Goal: Task Accomplishment & Management: Use online tool/utility

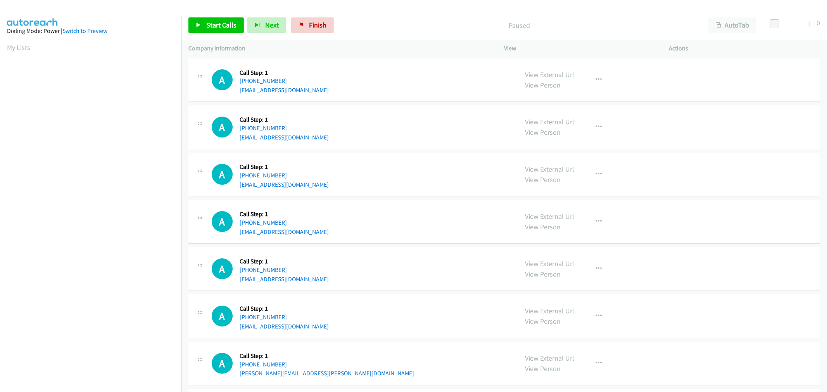
click at [365, 143] on div "A Callback Scheduled Call Step: 1 America/Los_Angeles [PHONE_NUMBER] [EMAIL_ADD…" at bounding box center [503, 127] width 631 height 44
drag, startPoint x: 203, startPoint y: 24, endPoint x: 379, endPoint y: 146, distance: 213.9
click at [203, 24] on link "Start Calls" at bounding box center [215, 25] width 55 height 16
click at [385, 137] on div "A Callback Scheduled Call Step: 1 America/Los_Angeles [PHONE_NUMBER] [EMAIL_ADD…" at bounding box center [362, 126] width 300 height 29
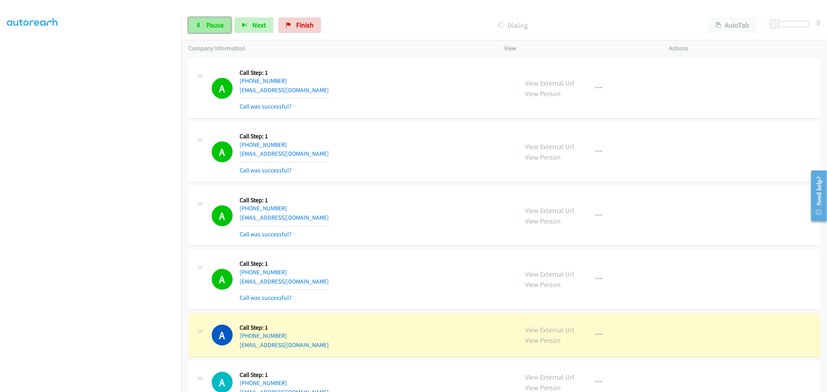
click at [209, 25] on span "Pause" at bounding box center [214, 25] width 17 height 9
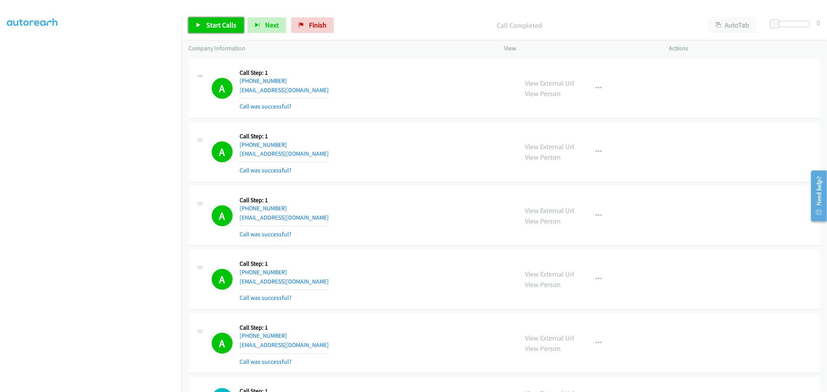
click at [209, 25] on span "Start Calls" at bounding box center [221, 25] width 30 height 9
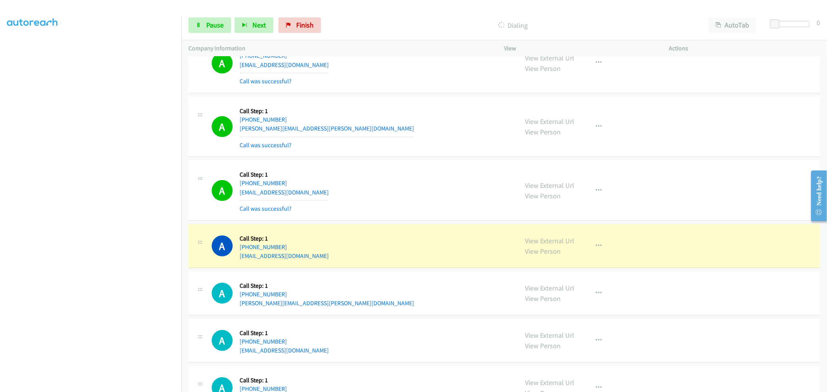
scroll to position [388, 0]
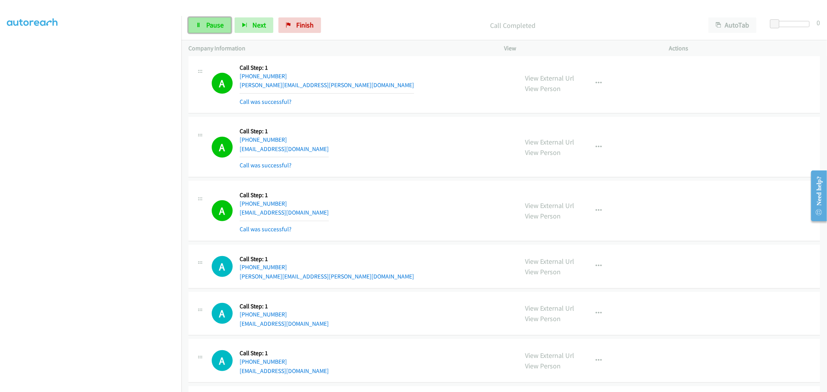
click at [221, 24] on span "Pause" at bounding box center [214, 25] width 17 height 9
click at [212, 26] on span "Start Calls" at bounding box center [221, 25] width 30 height 9
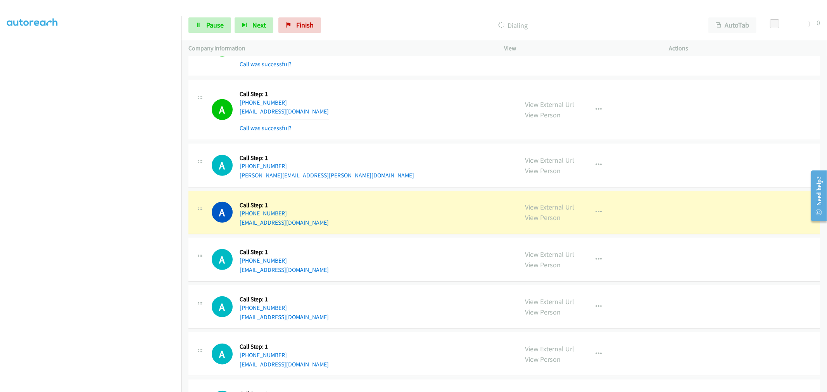
scroll to position [474, 0]
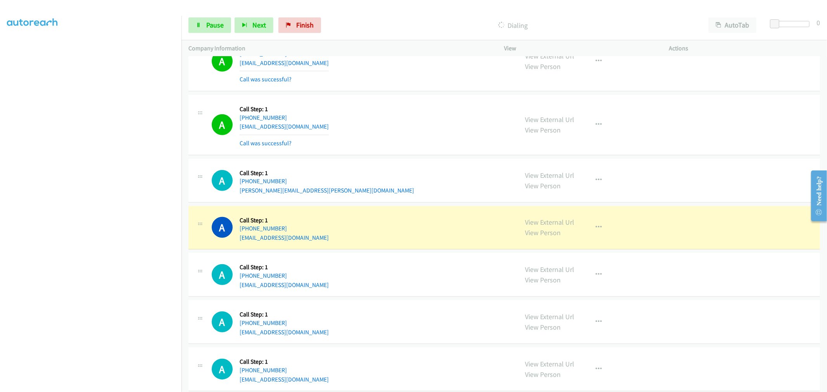
drag, startPoint x: 360, startPoint y: 153, endPoint x: 297, endPoint y: 217, distance: 89.9
click at [361, 152] on div "A Callback Scheduled Call Step: 1 [GEOGRAPHIC_DATA]/[GEOGRAPHIC_DATA] [PHONE_NU…" at bounding box center [503, 125] width 631 height 60
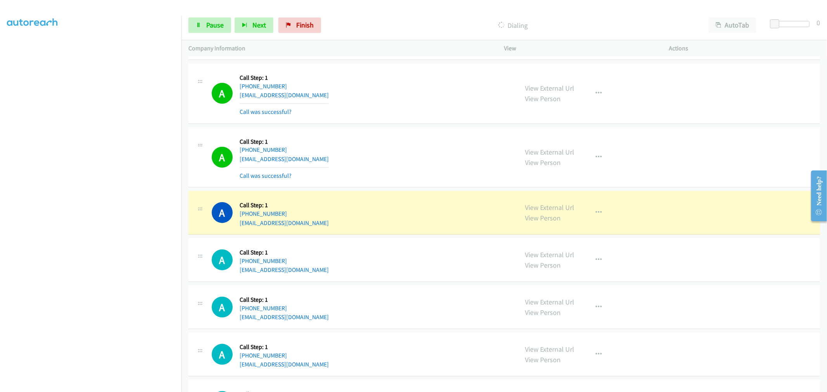
scroll to position [732, 0]
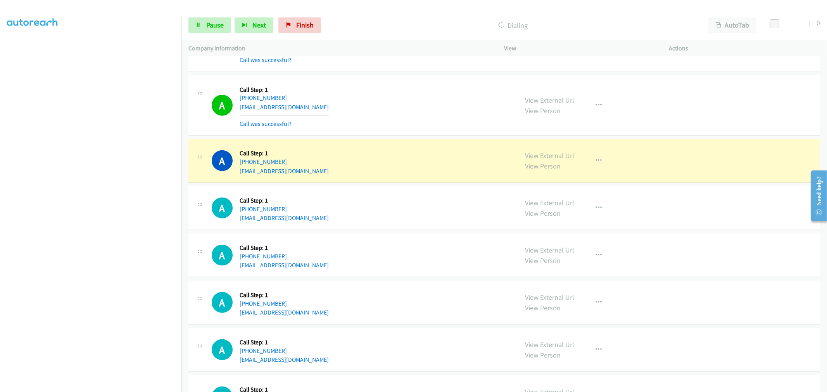
click at [404, 87] on div "A Callback Scheduled Call Step: 1 [GEOGRAPHIC_DATA]/[GEOGRAPHIC_DATA] [PHONE_NU…" at bounding box center [362, 106] width 300 height 46
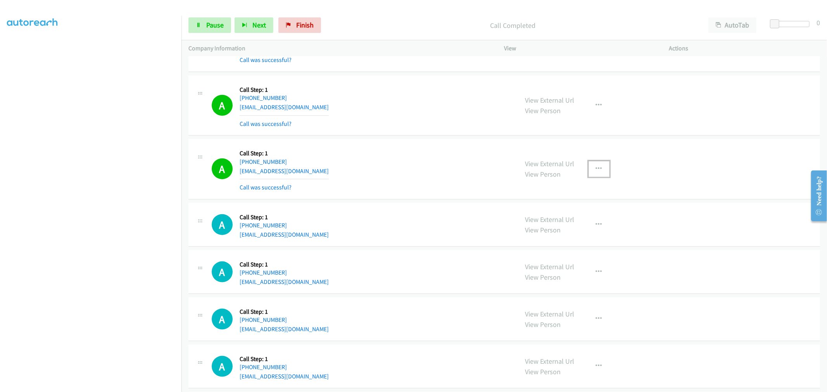
drag, startPoint x: 598, startPoint y: 169, endPoint x: 594, endPoint y: 175, distance: 7.6
click at [598, 169] on button "button" at bounding box center [598, 169] width 21 height 16
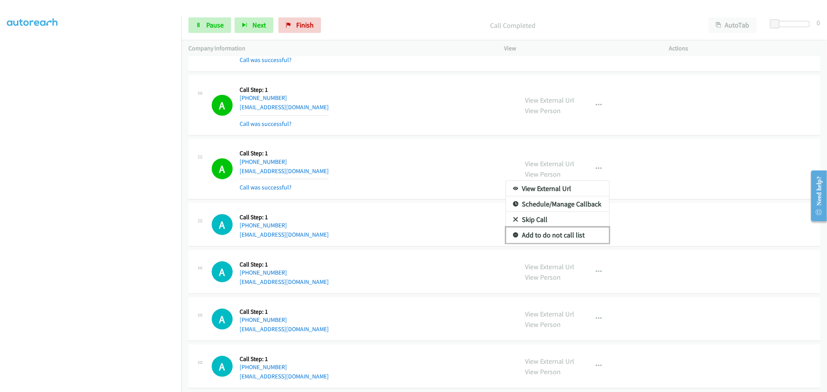
click at [555, 234] on link "Add to do not call list" at bounding box center [557, 235] width 103 height 16
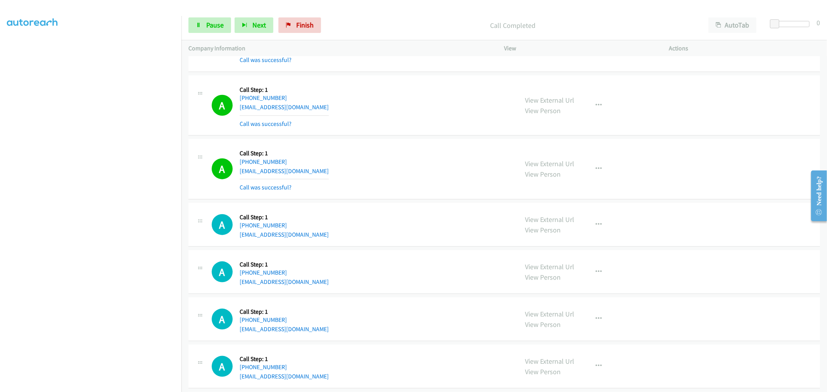
click at [421, 172] on div "A Callback Scheduled Call Step: 1 America/New_York [PHONE_NUMBER] [EMAIL_ADDRES…" at bounding box center [362, 169] width 300 height 46
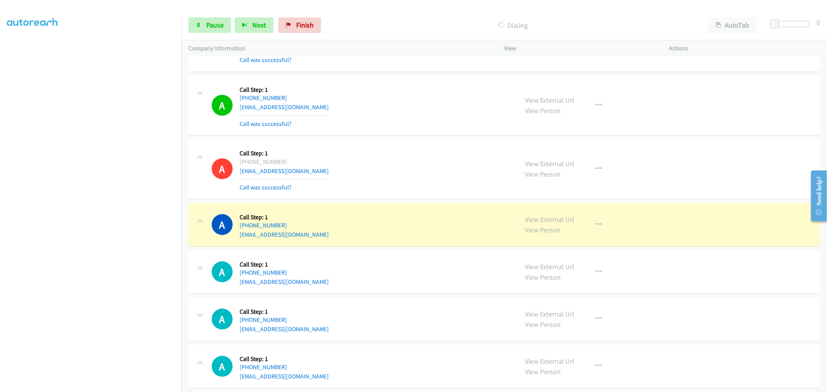
click at [395, 137] on td "A Callback Scheduled Call Step: 1 [GEOGRAPHIC_DATA]/[GEOGRAPHIC_DATA] [PHONE_NU…" at bounding box center [503, 106] width 645 height 64
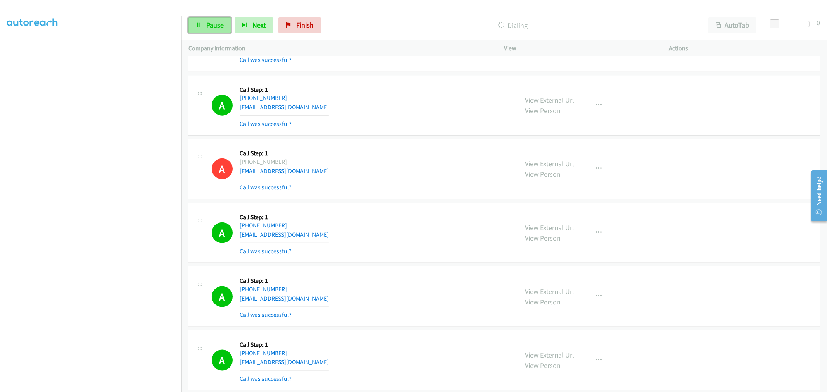
click at [200, 19] on link "Pause" at bounding box center [209, 25] width 43 height 16
click at [424, 192] on div "A Callback Scheduled Call Step: 1 America/New_York [PHONE_NUMBER] [EMAIL_ADDRES…" at bounding box center [362, 169] width 300 height 46
click at [230, 32] on link "Start Calls" at bounding box center [215, 25] width 55 height 16
click at [505, 157] on div "A Callback Scheduled Call Step: 1 America/New_York [PHONE_NUMBER] [EMAIL_ADDRES…" at bounding box center [362, 169] width 300 height 46
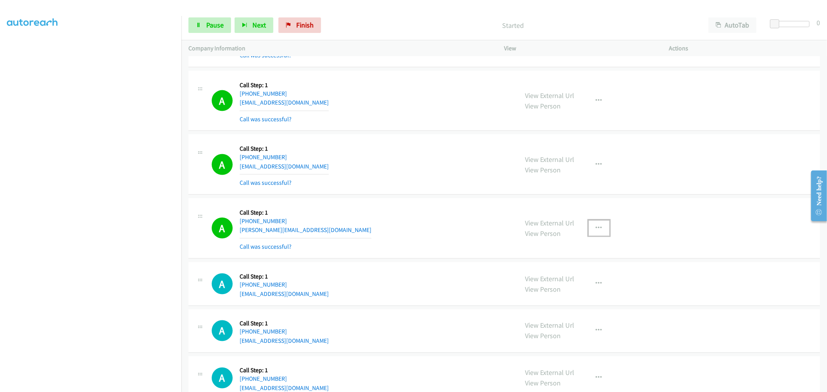
click at [598, 221] on button "button" at bounding box center [598, 229] width 21 height 16
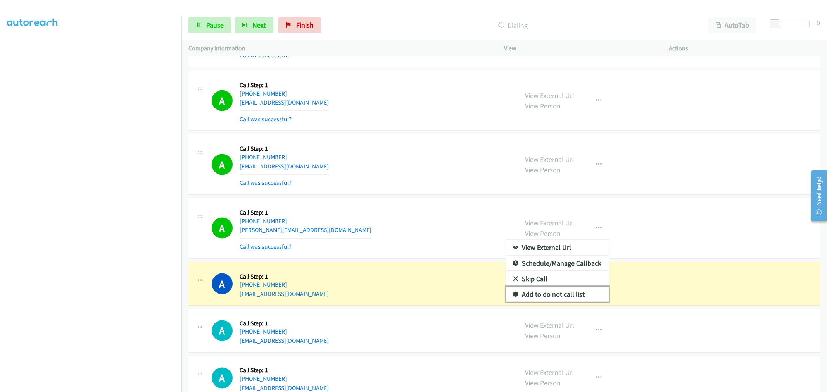
click at [560, 297] on link "Add to do not call list" at bounding box center [557, 295] width 103 height 16
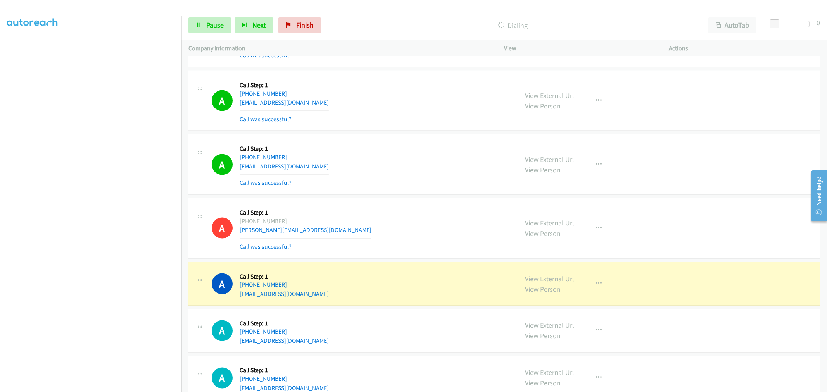
click at [384, 222] on div "A Callback Scheduled Call Step: 1 [GEOGRAPHIC_DATA]/[GEOGRAPHIC_DATA] [PHONE_NU…" at bounding box center [362, 228] width 300 height 46
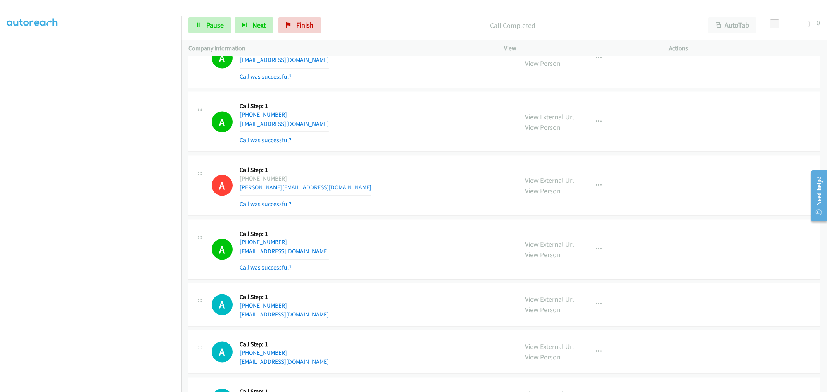
scroll to position [1035, 0]
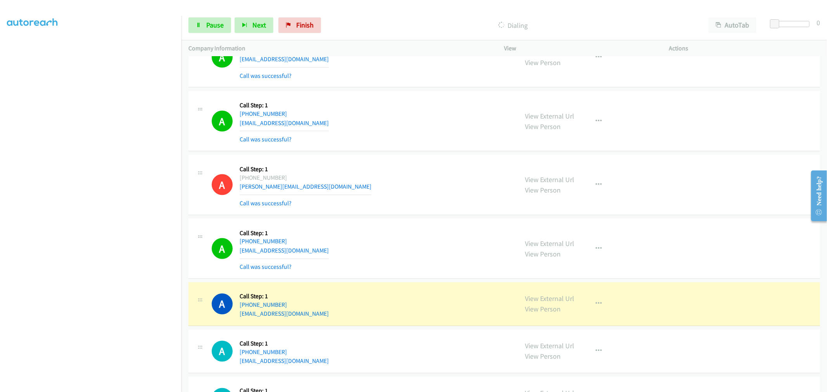
drag, startPoint x: 547, startPoint y: 301, endPoint x: 521, endPoint y: 262, distance: 47.1
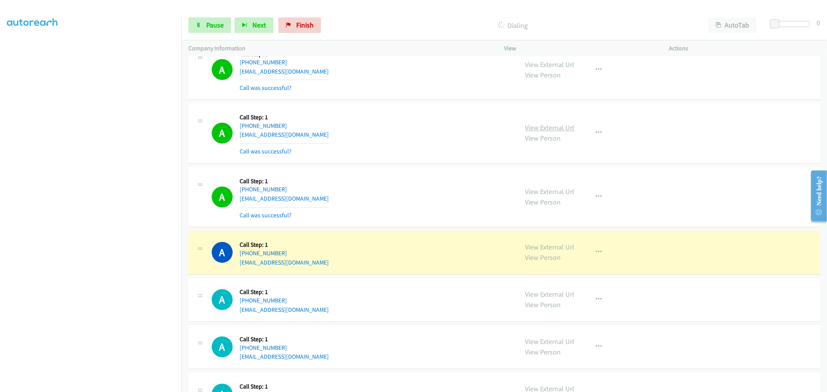
scroll to position [1164, 0]
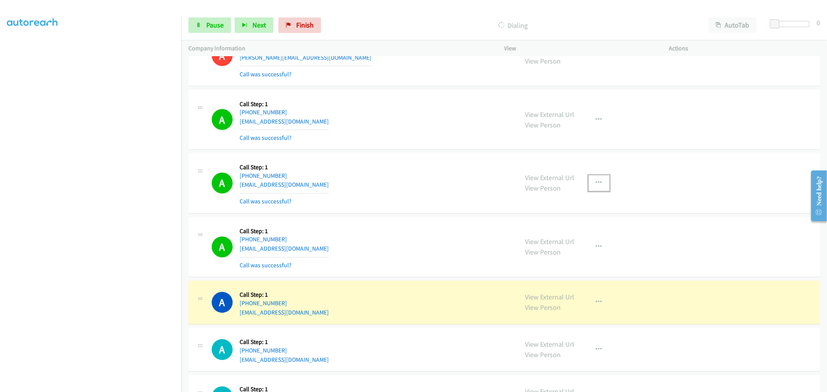
click at [596, 183] on icon "button" at bounding box center [599, 183] width 6 height 6
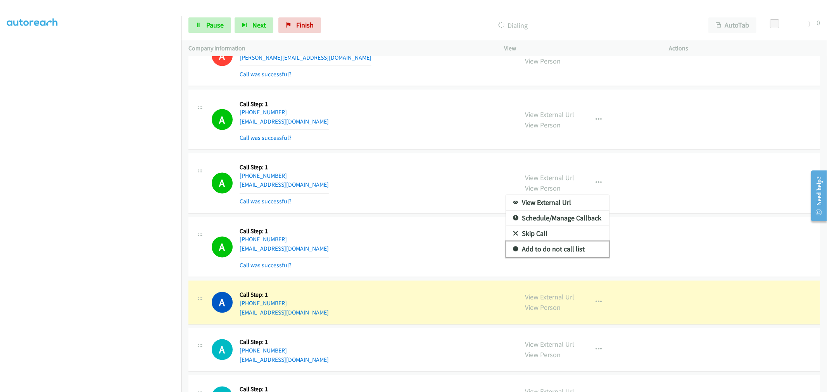
click at [553, 249] on link "Add to do not call list" at bounding box center [557, 250] width 103 height 16
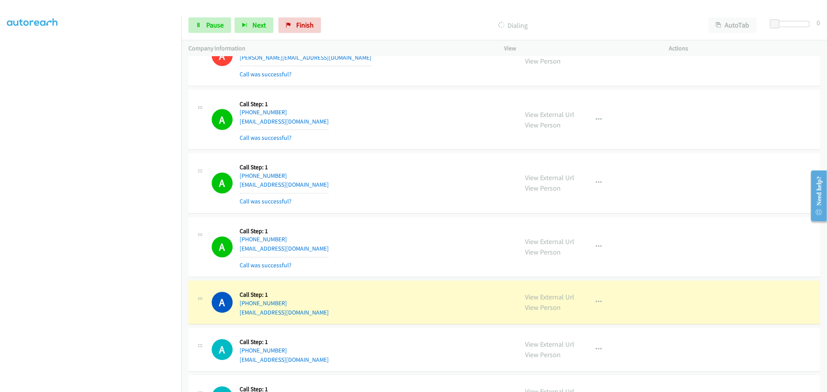
click at [328, 175] on div "A Callback Scheduled Call Step: 1 America/Los_Angeles [PHONE_NUMBER] [EMAIL_ADD…" at bounding box center [362, 183] width 300 height 46
drag, startPoint x: 421, startPoint y: 176, endPoint x: 331, endPoint y: 220, distance: 100.2
click at [421, 175] on div "A Callback Scheduled Call Step: 1 America/Los_Angeles [PHONE_NUMBER] [EMAIL_ADD…" at bounding box center [362, 183] width 300 height 46
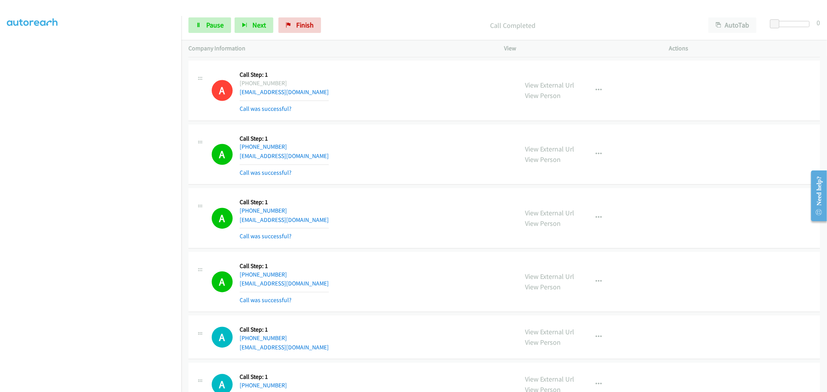
scroll to position [1336, 0]
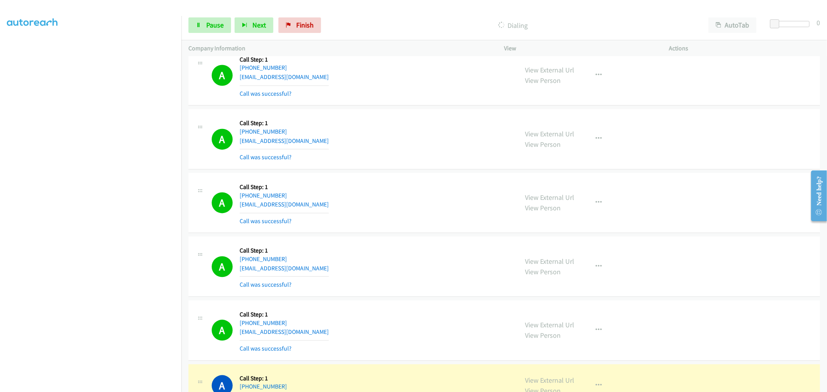
click at [129, 387] on aside "Dialing Mode: Power | Switch to Preview My Lists" at bounding box center [90, 193] width 181 height 429
click at [399, 230] on div "A Callback Scheduled Call Step: 1 [GEOGRAPHIC_DATA]/[GEOGRAPHIC_DATA] [PHONE_NU…" at bounding box center [503, 203] width 631 height 60
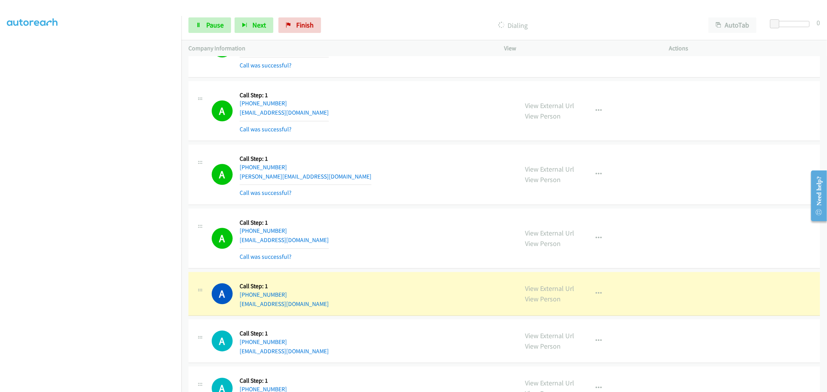
scroll to position [1810, 0]
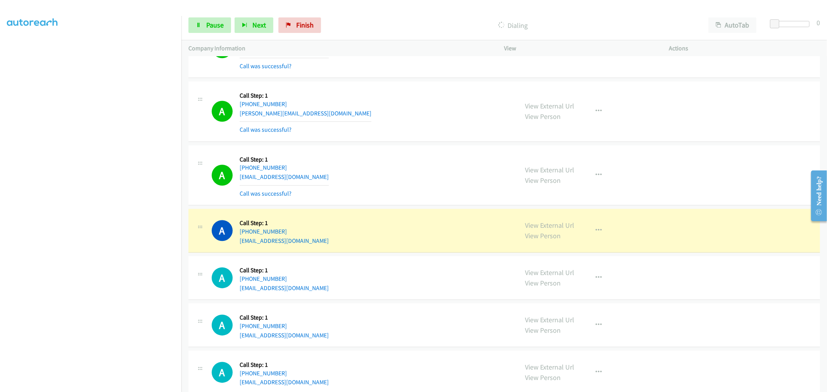
drag, startPoint x: 537, startPoint y: 228, endPoint x: 473, endPoint y: 180, distance: 79.7
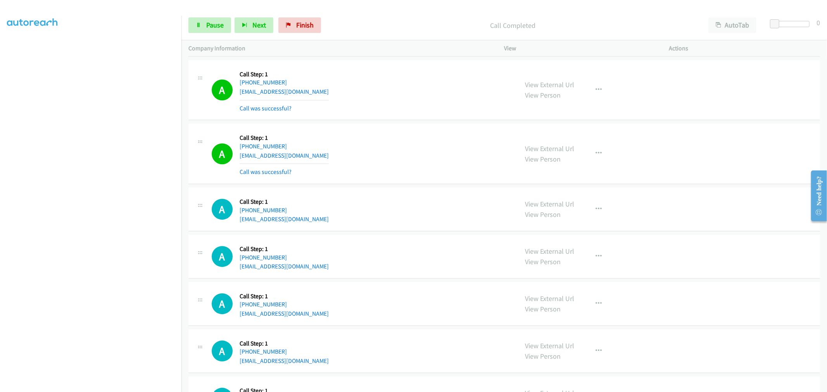
scroll to position [1896, 0]
click at [596, 88] on icon "button" at bounding box center [599, 89] width 6 height 6
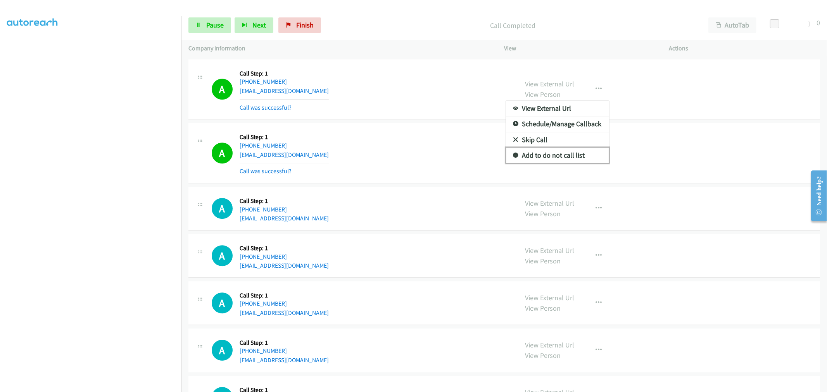
click at [534, 159] on link "Add to do not call list" at bounding box center [557, 156] width 103 height 16
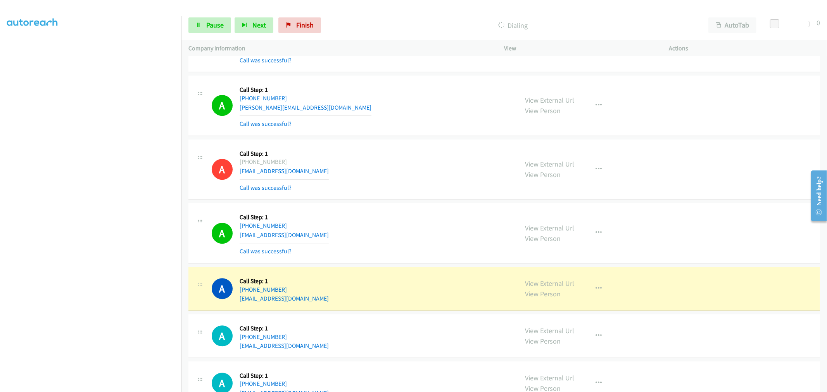
scroll to position [1810, 0]
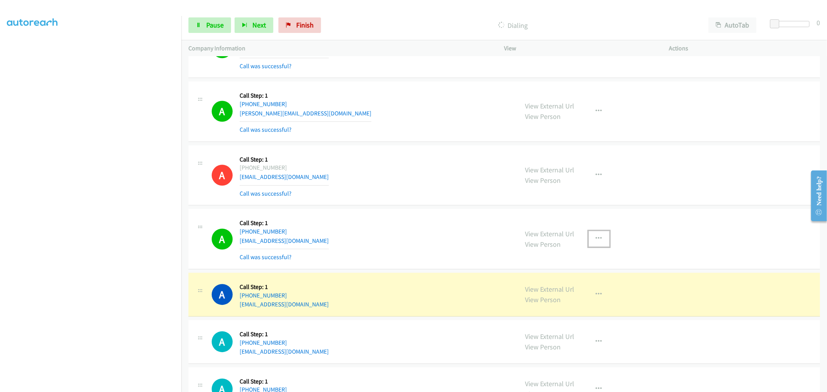
click at [596, 239] on icon "button" at bounding box center [599, 239] width 6 height 6
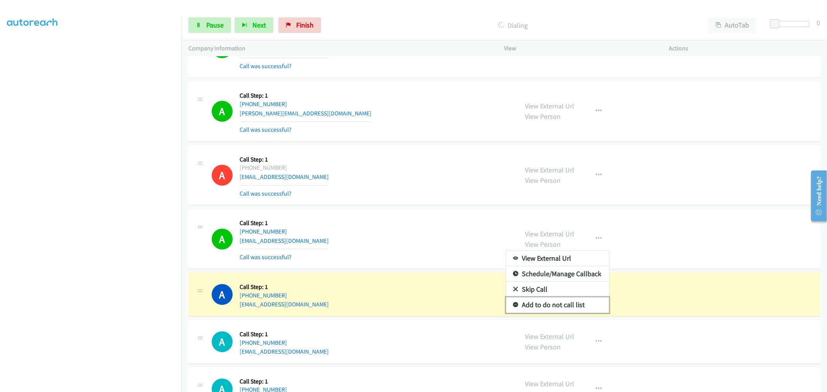
click at [553, 307] on link "Add to do not call list" at bounding box center [557, 305] width 103 height 16
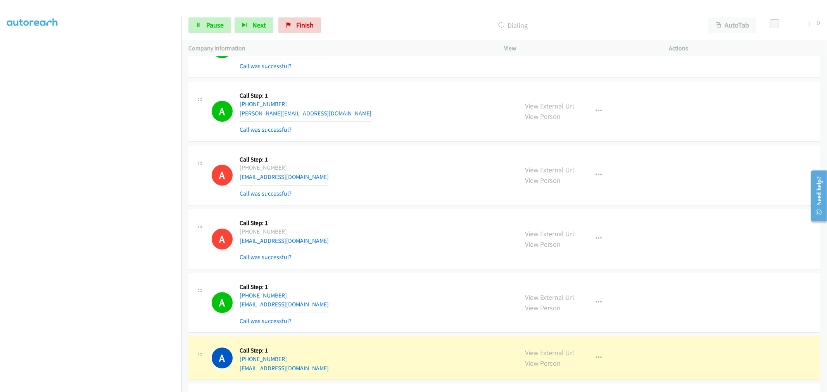
click at [428, 176] on div "A Callback Scheduled Call Step: 1 America/Los_Angeles [PHONE_NUMBER] [EMAIL_ADD…" at bounding box center [362, 175] width 300 height 46
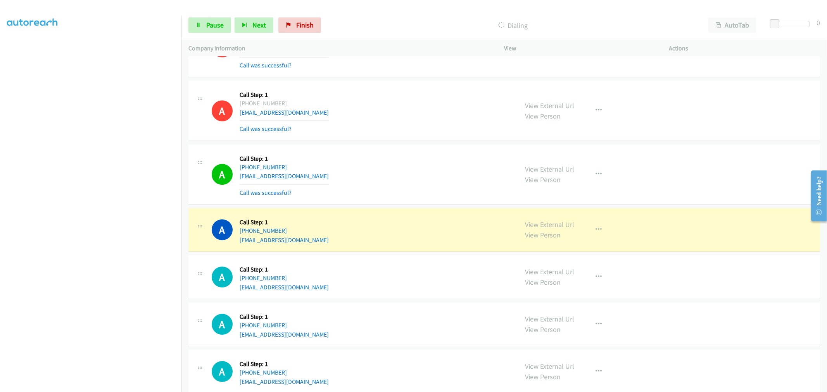
scroll to position [1939, 0]
drag, startPoint x: 548, startPoint y: 228, endPoint x: 529, endPoint y: 206, distance: 28.9
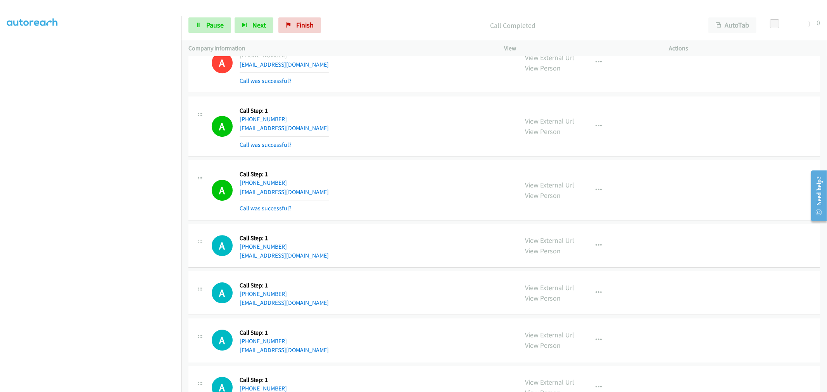
scroll to position [1982, 0]
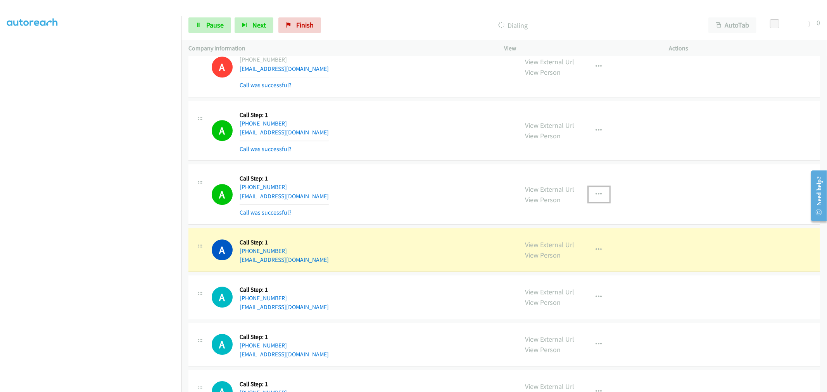
click at [598, 196] on icon "button" at bounding box center [599, 194] width 6 height 6
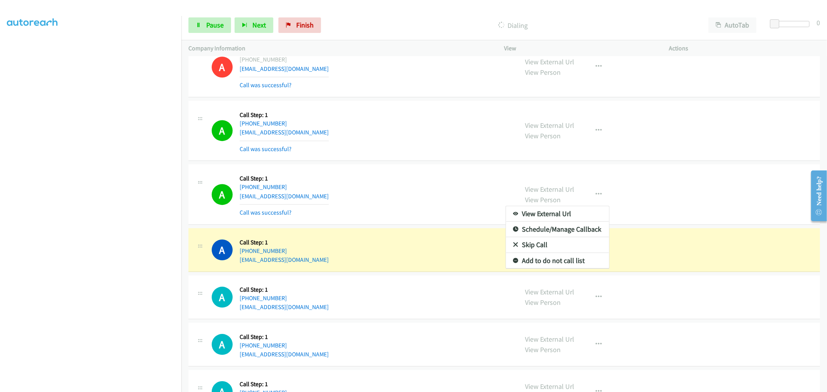
click at [379, 179] on div at bounding box center [413, 196] width 827 height 392
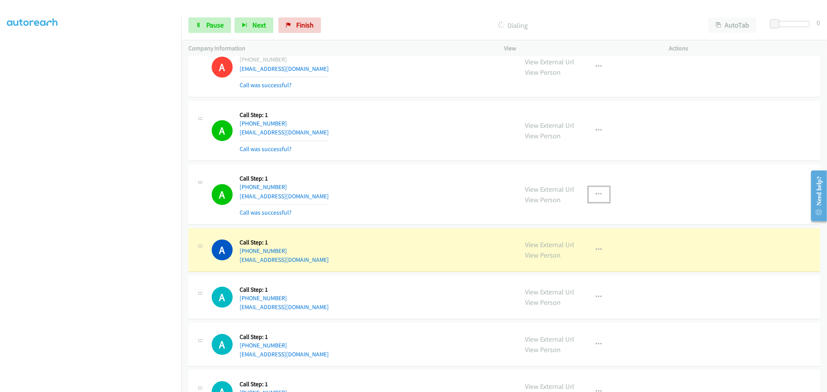
drag, startPoint x: 601, startPoint y: 195, endPoint x: 587, endPoint y: 208, distance: 19.2
click at [600, 195] on button "button" at bounding box center [598, 195] width 21 height 16
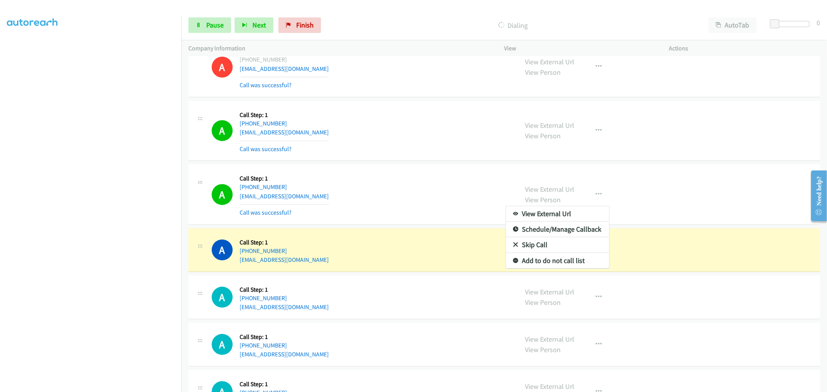
click at [395, 188] on div at bounding box center [413, 196] width 827 height 392
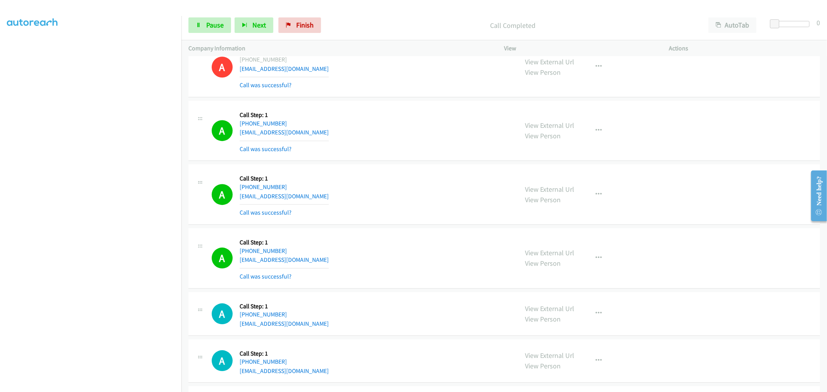
scroll to position [2025, 0]
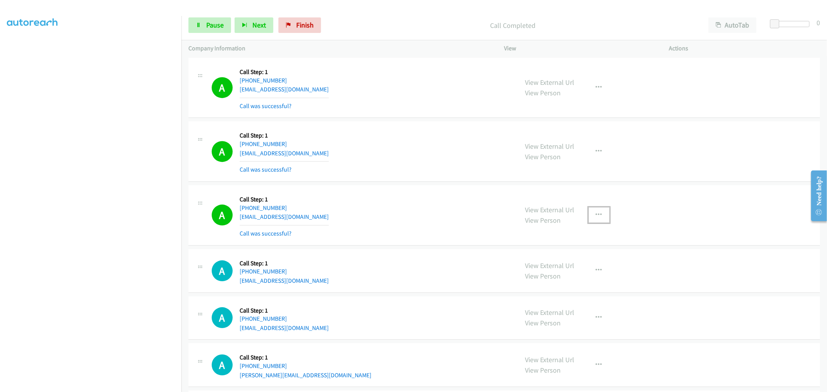
click at [589, 215] on button "button" at bounding box center [598, 215] width 21 height 16
click at [553, 284] on link "Add to do not call list" at bounding box center [557, 282] width 103 height 16
click at [418, 196] on div "A Callback Scheduled Call Step: 1 America/New_York [PHONE_NUMBER] [EMAIL_ADDRES…" at bounding box center [362, 215] width 300 height 46
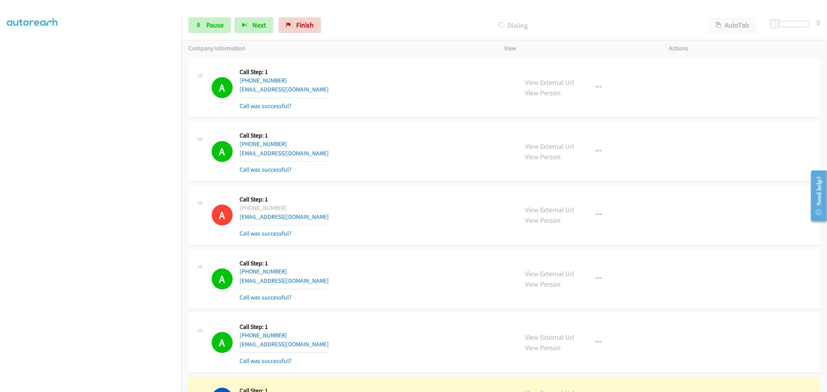
scroll to position [2154, 0]
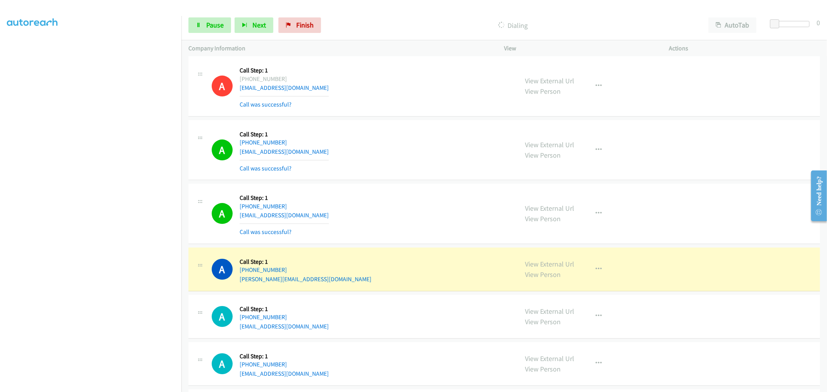
click at [395, 194] on div "A Callback Scheduled Call Step: 1 America/New_York [PHONE_NUMBER] [EMAIL_ADDRES…" at bounding box center [362, 214] width 300 height 46
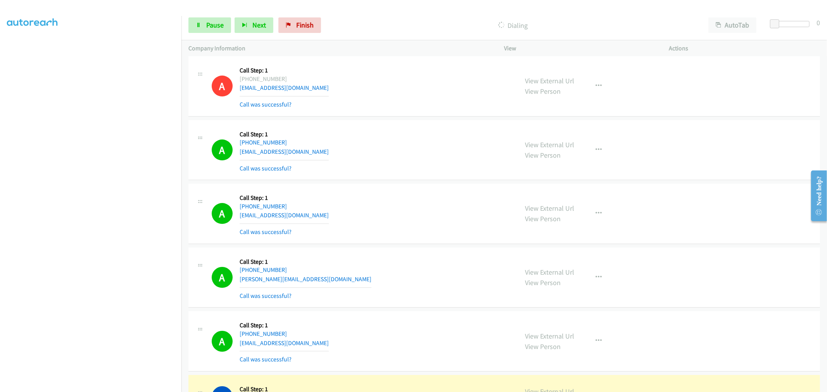
click at [109, 388] on aside "Dialing Mode: Power | Switch to Preview My Lists" at bounding box center [90, 193] width 181 height 429
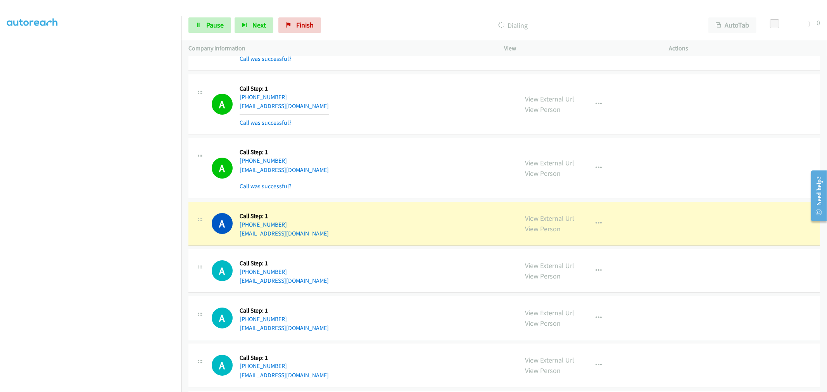
scroll to position [2455, 0]
drag, startPoint x: 543, startPoint y: 222, endPoint x: 395, endPoint y: 80, distance: 204.5
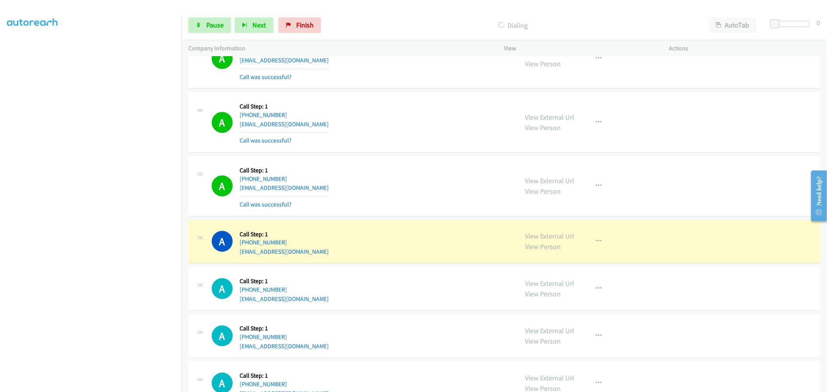
scroll to position [2585, 0]
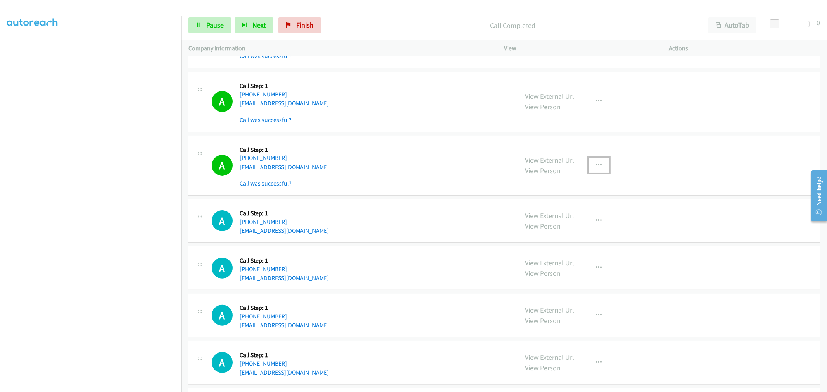
click at [596, 166] on icon "button" at bounding box center [599, 165] width 6 height 6
click at [551, 235] on link "Add to do not call list" at bounding box center [557, 232] width 103 height 16
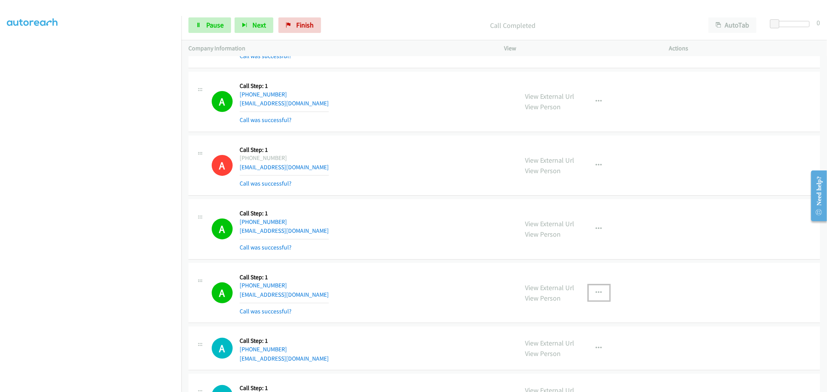
click at [600, 292] on button "button" at bounding box center [598, 293] width 21 height 16
click at [549, 365] on link "Add to do not call list" at bounding box center [557, 359] width 103 height 16
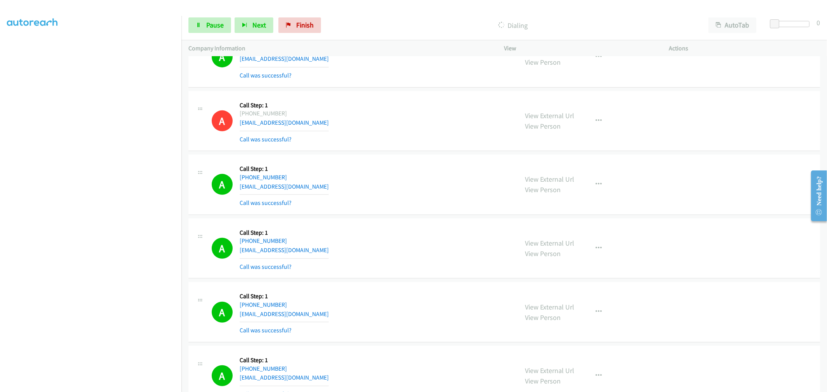
click at [204, 33] on div "Start Calls Pause Next Finish Dialing AutoTab AutoTab 0" at bounding box center [503, 25] width 645 height 30
click at [205, 29] on link "Pause" at bounding box center [209, 25] width 43 height 16
click at [212, 16] on div "Start Calls Pause Next Finish Call Completed AutoTab AutoTab 0" at bounding box center [503, 25] width 645 height 30
click at [210, 30] on link "Start Calls" at bounding box center [215, 25] width 55 height 16
click at [440, 155] on td "A Callback Scheduled Call Step: 1 [GEOGRAPHIC_DATA]/[GEOGRAPHIC_DATA] [PHONE_NU…" at bounding box center [503, 185] width 645 height 64
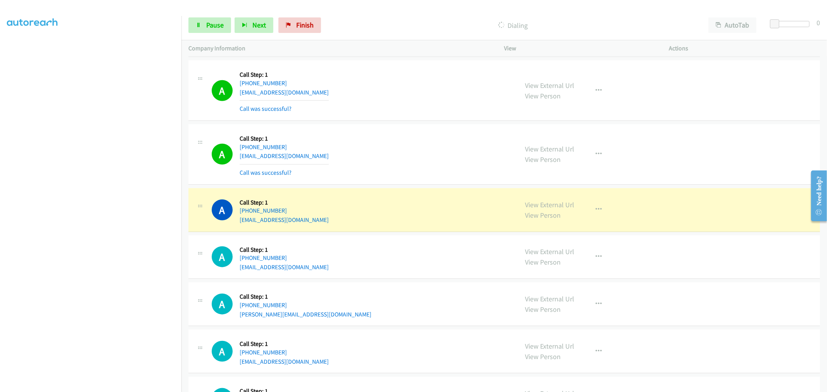
scroll to position [3101, 0]
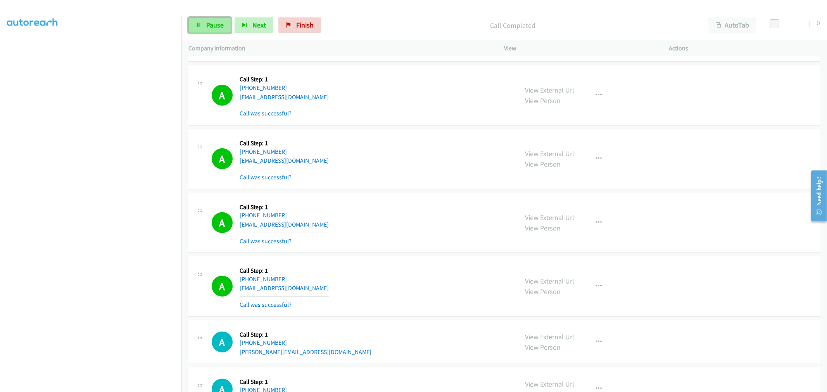
drag, startPoint x: 203, startPoint y: 19, endPoint x: 207, endPoint y: 24, distance: 5.3
click at [203, 19] on link "Pause" at bounding box center [209, 25] width 43 height 16
click at [213, 28] on span "Start Calls" at bounding box center [221, 25] width 30 height 9
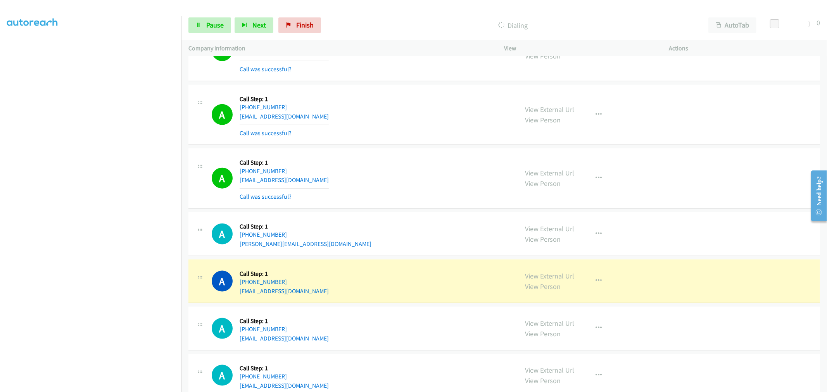
scroll to position [3215, 0]
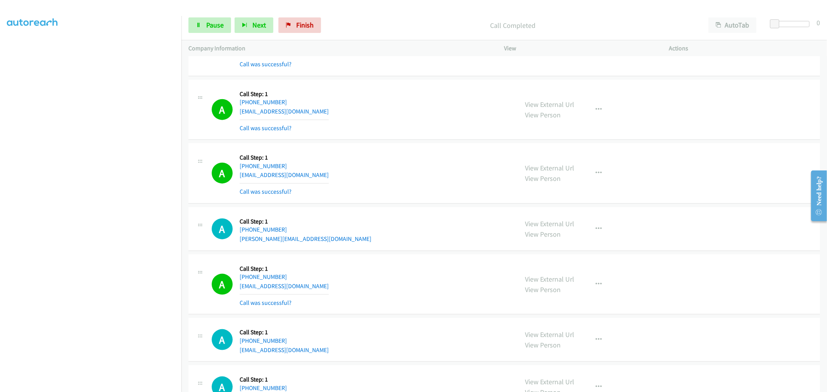
click at [340, 191] on div "A Callback Scheduled Call Step: 1 America/New_York [PHONE_NUMBER] [EMAIL_ADDRES…" at bounding box center [362, 173] width 300 height 46
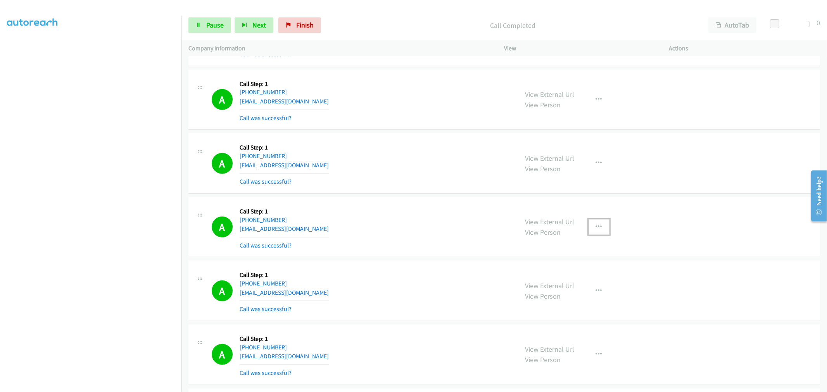
click at [596, 226] on icon "button" at bounding box center [599, 227] width 6 height 6
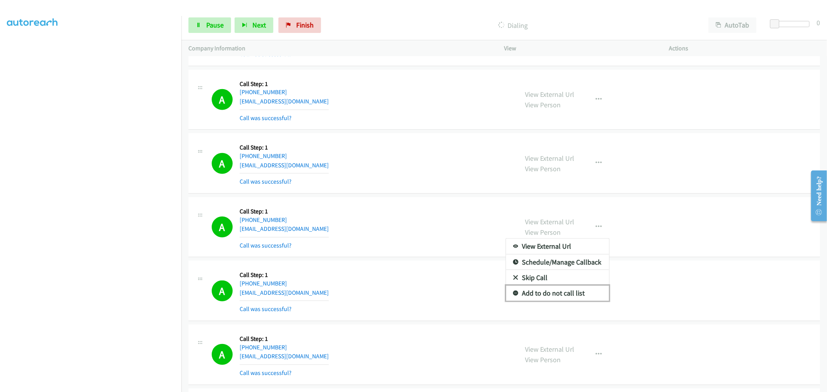
click at [540, 295] on link "Add to do not call list" at bounding box center [557, 294] width 103 height 16
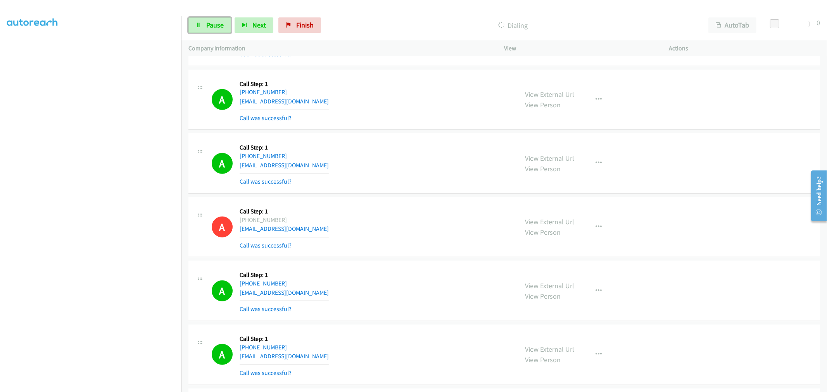
click at [218, 24] on span "Pause" at bounding box center [214, 25] width 17 height 9
drag, startPoint x: 205, startPoint y: 26, endPoint x: 216, endPoint y: 38, distance: 15.9
click at [205, 26] on link "Start Calls" at bounding box center [215, 25] width 55 height 16
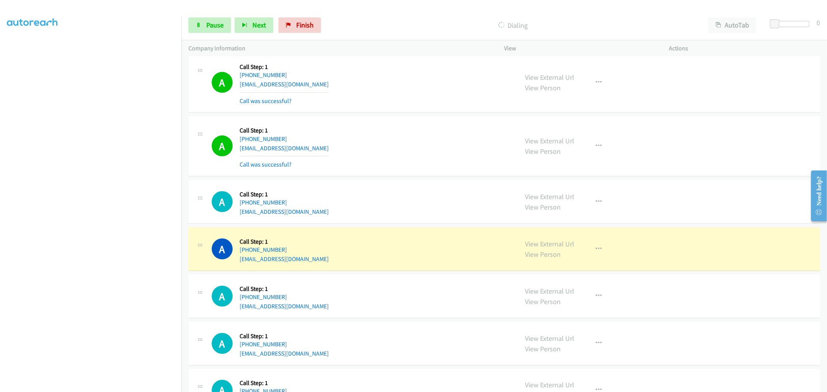
scroll to position [3460, 0]
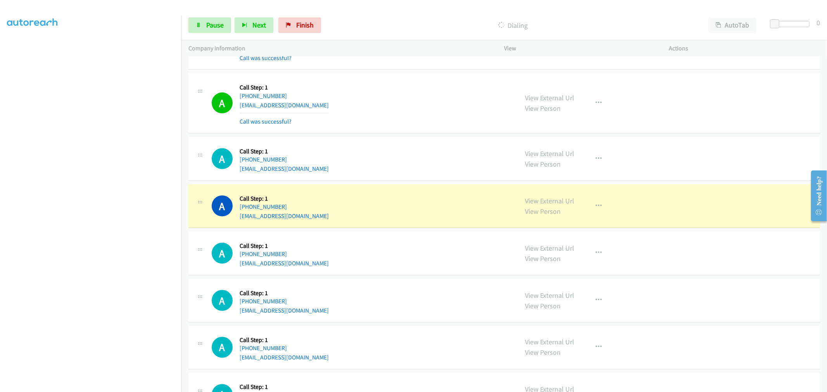
click at [407, 138] on td "A Callback Scheduled Call Step: 1 America/New_York [PHONE_NUMBER] [EMAIL_ADDRES…" at bounding box center [503, 158] width 645 height 47
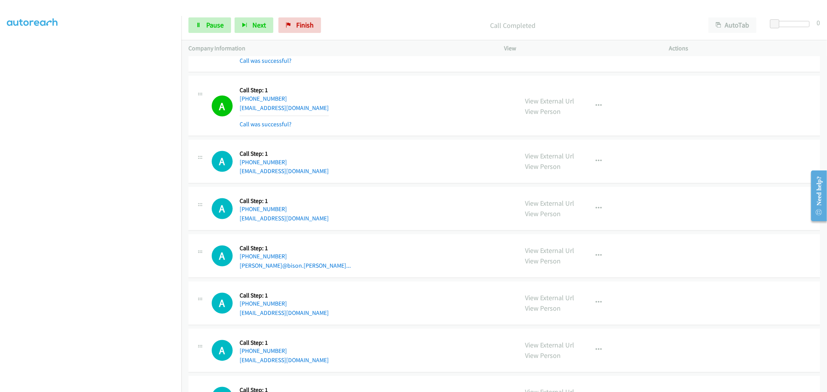
scroll to position [3632, 0]
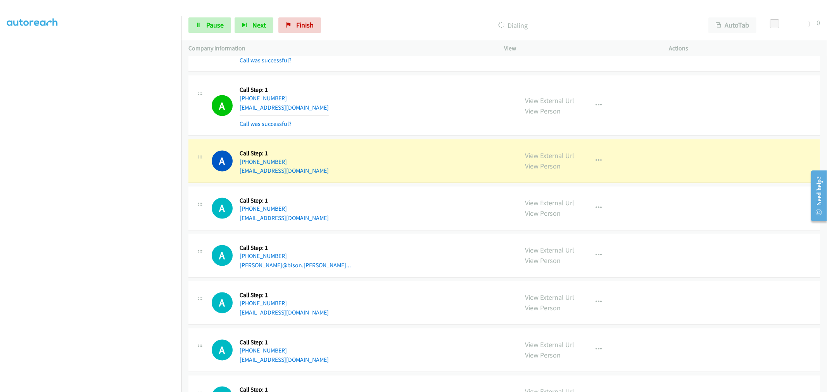
drag, startPoint x: 549, startPoint y: 157, endPoint x: 528, endPoint y: 142, distance: 25.3
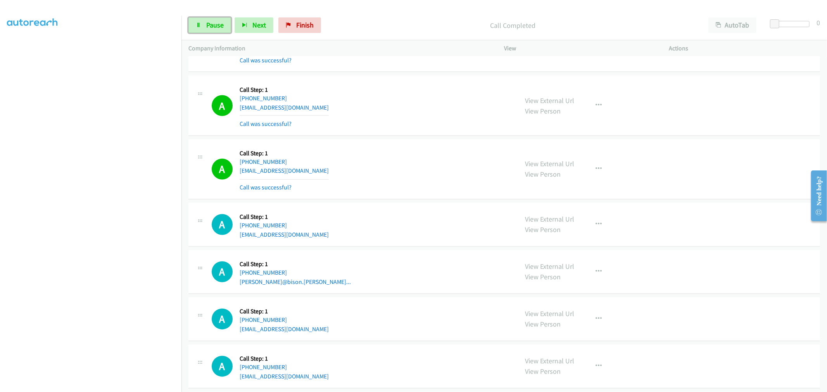
drag, startPoint x: 209, startPoint y: 27, endPoint x: 212, endPoint y: 0, distance: 27.2
click at [209, 27] on span "Pause" at bounding box center [214, 25] width 17 height 9
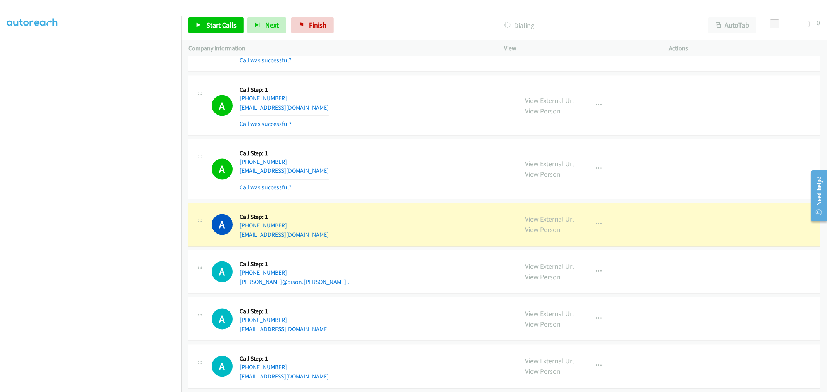
click at [412, 183] on div "A Callback Scheduled Call Step: 1 [GEOGRAPHIC_DATA]/[GEOGRAPHIC_DATA] [PHONE_NU…" at bounding box center [362, 169] width 300 height 46
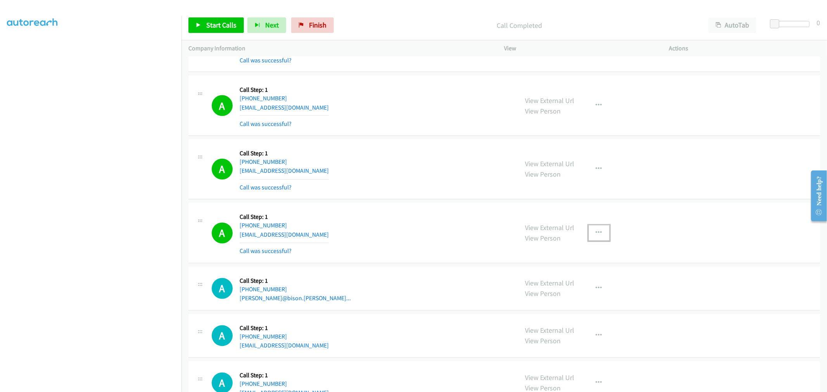
click at [596, 234] on icon "button" at bounding box center [599, 233] width 6 height 6
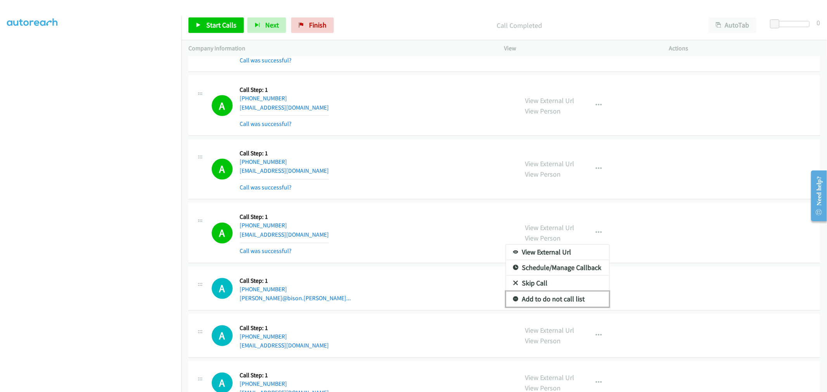
click at [547, 300] on link "Add to do not call list" at bounding box center [557, 300] width 103 height 16
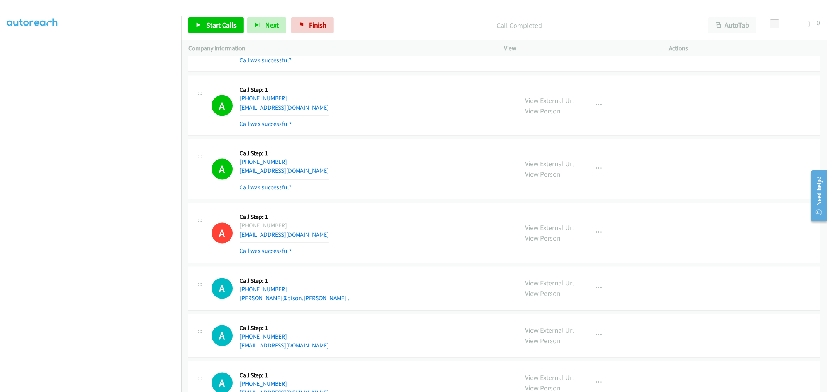
click at [406, 180] on div "A Callback Scheduled Call Step: 1 [GEOGRAPHIC_DATA]/[GEOGRAPHIC_DATA] [PHONE_NU…" at bounding box center [362, 169] width 300 height 46
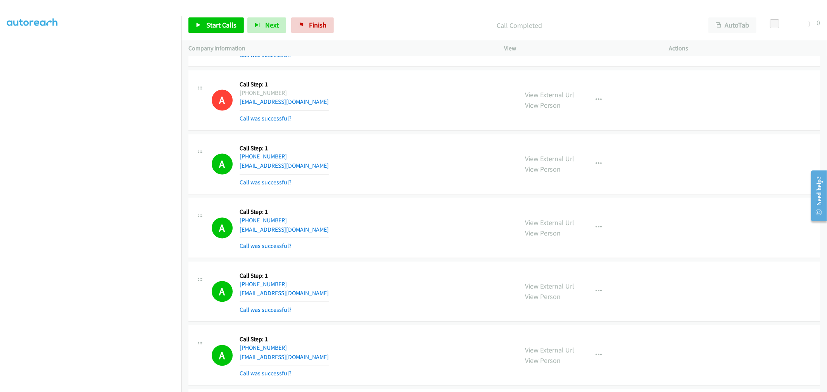
click at [384, 192] on div "A Callback Scheduled Call Step: 1 America/New_York [PHONE_NUMBER] [EMAIL_ADDRES…" at bounding box center [503, 164] width 631 height 60
click at [408, 166] on div "A Callback Scheduled Call Step: 1 America/New_York [PHONE_NUMBER] [EMAIL_ADDRES…" at bounding box center [362, 164] width 300 height 46
click at [372, 202] on div "A Callback Scheduled Call Step: 1 America/Los_Angeles [PHONE_NUMBER] [EMAIL_ADD…" at bounding box center [503, 228] width 631 height 60
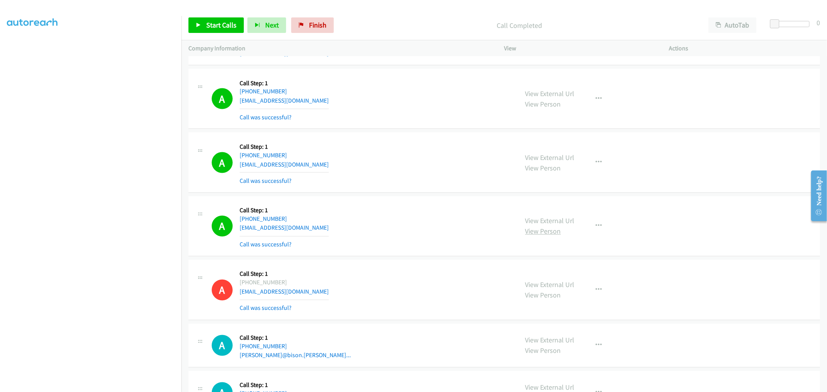
scroll to position [3577, 0]
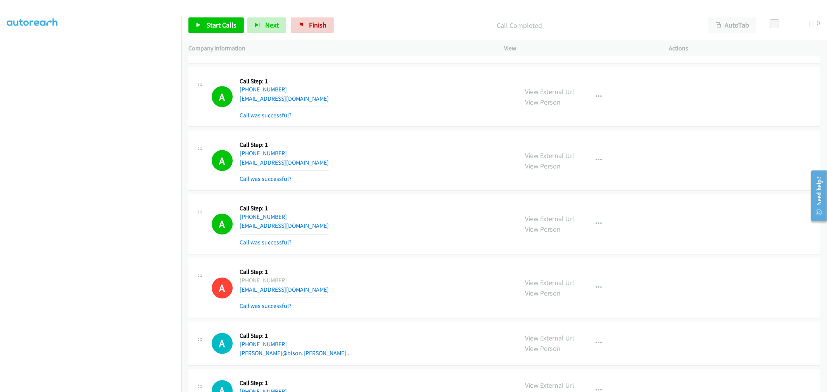
click at [405, 165] on div "A Callback Scheduled Call Step: 1 [GEOGRAPHIC_DATA]/[GEOGRAPHIC_DATA] [PHONE_NU…" at bounding box center [362, 161] width 300 height 46
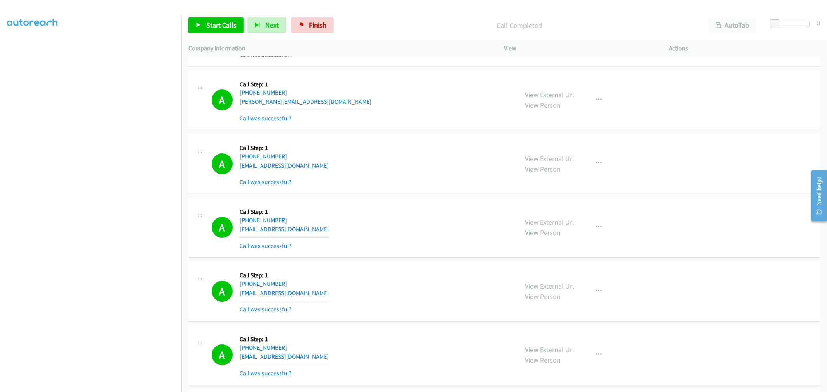
drag, startPoint x: 451, startPoint y: 197, endPoint x: 472, endPoint y: 159, distance: 43.0
click at [455, 176] on div "A Callback Scheduled Call Step: 1 [GEOGRAPHIC_DATA]/[GEOGRAPHIC_DATA] [PHONE_NU…" at bounding box center [362, 164] width 300 height 46
click at [214, 22] on span "Start Calls" at bounding box center [221, 25] width 30 height 9
click at [414, 171] on div "A Callback Scheduled Call Step: 1 [GEOGRAPHIC_DATA]/[GEOGRAPHIC_DATA] [PHONE_NU…" at bounding box center [362, 164] width 300 height 46
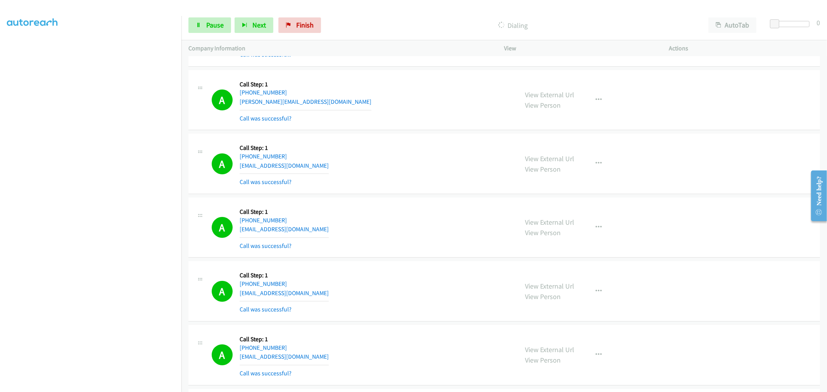
click at [414, 199] on div "A Callback Scheduled Call Step: 1 America/Los_Angeles [PHONE_NUMBER] [EMAIL_ADD…" at bounding box center [503, 228] width 631 height 60
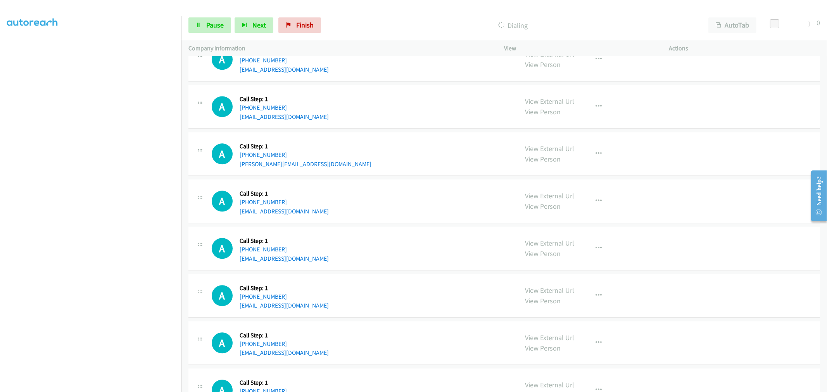
scroll to position [3757, 0]
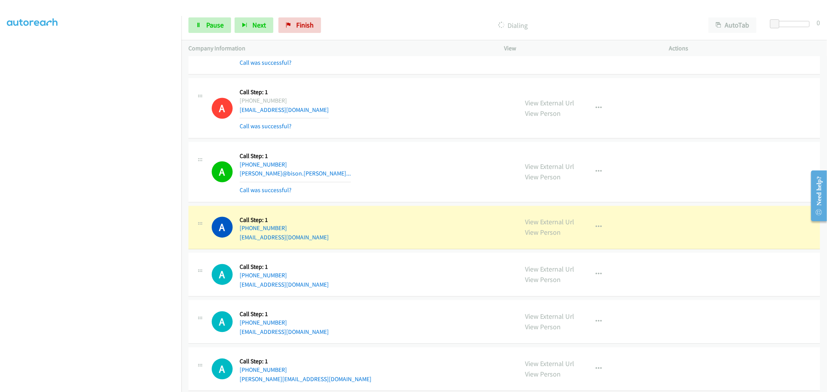
click at [393, 138] on div "A Callback Scheduled Call Step: 1 America/New_York [PHONE_NUMBER] [EMAIL_ADDRES…" at bounding box center [503, 108] width 631 height 60
click at [396, 139] on div "A Callback Scheduled Call Step: 1 America/New_York [PHONE_NUMBER] [EMAIL_ADDRES…" at bounding box center [503, 108] width 631 height 60
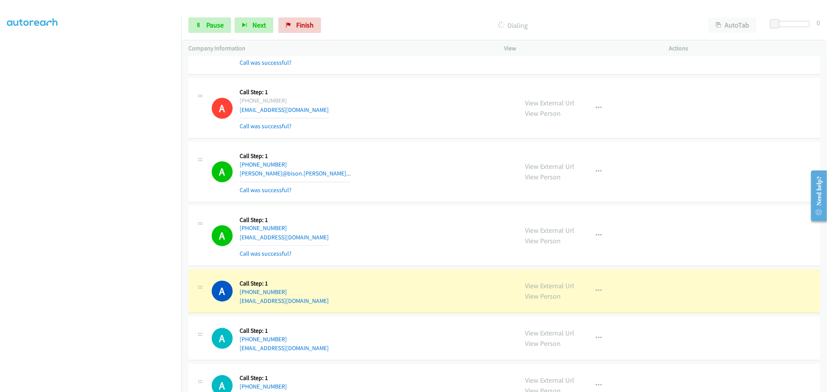
click at [413, 142] on td "A Callback Scheduled Call Step: 1 America/Los_Angeles [PHONE_NUMBER] [PERSON_NA…" at bounding box center [503, 172] width 645 height 64
drag, startPoint x: 221, startPoint y: 24, endPoint x: 246, endPoint y: 55, distance: 39.1
click at [221, 24] on span "Pause" at bounding box center [214, 25] width 17 height 9
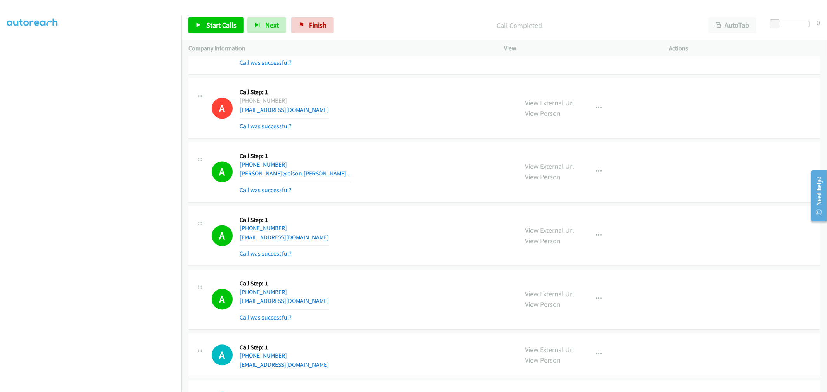
click at [382, 143] on td "A Callback Scheduled Call Step: 1 America/Los_Angeles [PHONE_NUMBER] [PERSON_NA…" at bounding box center [503, 172] width 645 height 64
click at [413, 152] on div "A Callback Scheduled Call Step: 1 America/Los_Angeles [PHONE_NUMBER] [PERSON_NA…" at bounding box center [362, 172] width 300 height 46
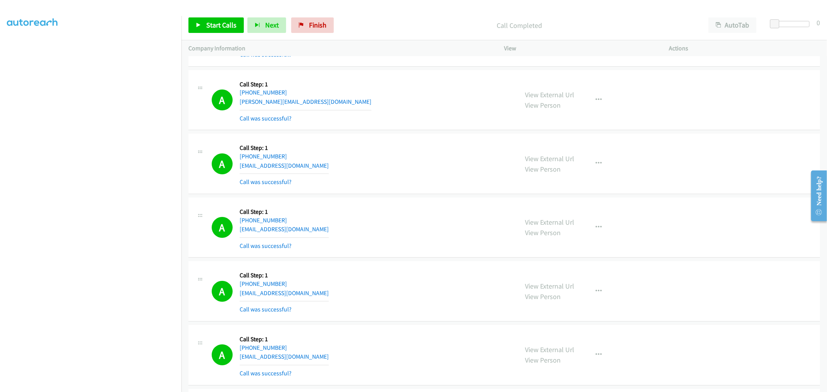
click at [467, 164] on div "A Callback Scheduled Call Step: 1 [GEOGRAPHIC_DATA]/[GEOGRAPHIC_DATA] [PHONE_NU…" at bounding box center [362, 164] width 300 height 46
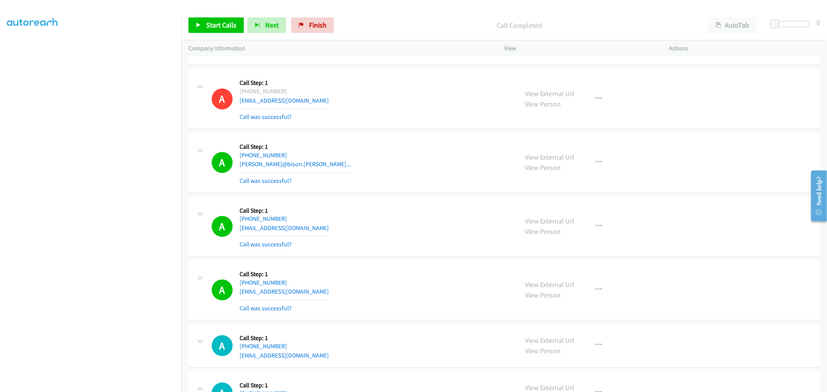
click at [599, 235] on div "View External Url View Person View External Url Email Schedule/Manage Callback …" at bounding box center [604, 227] width 172 height 46
click at [597, 227] on icon "button" at bounding box center [599, 227] width 6 height 6
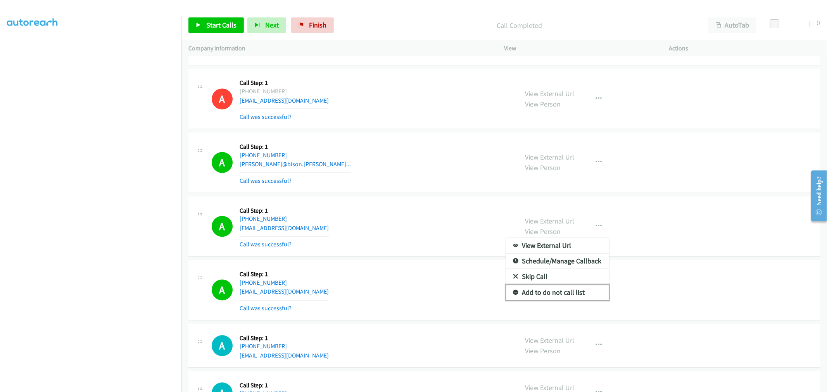
click at [565, 296] on link "Add to do not call list" at bounding box center [557, 293] width 103 height 16
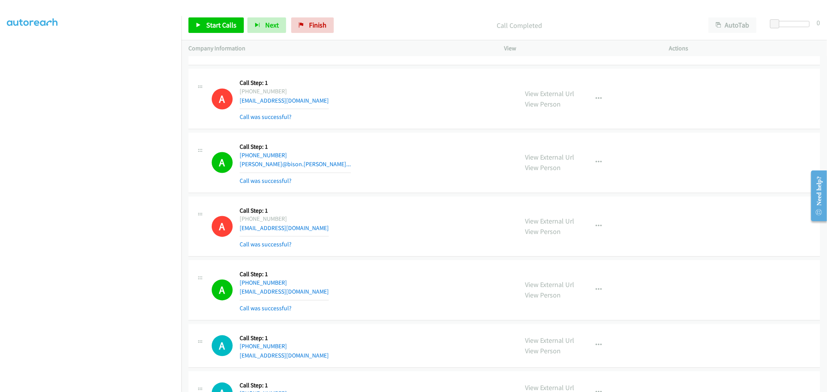
click at [372, 160] on div "A Callback Scheduled Call Step: 1 America/Los_Angeles [PHONE_NUMBER] [PERSON_NA…" at bounding box center [362, 163] width 300 height 46
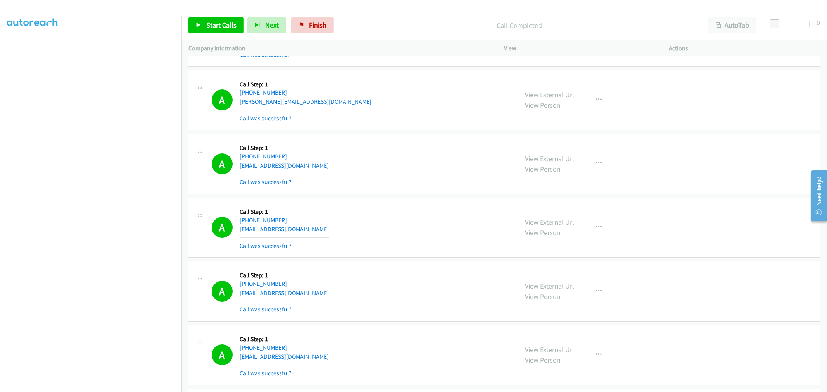
click at [443, 174] on div "A Callback Scheduled Call Step: 1 [GEOGRAPHIC_DATA]/[GEOGRAPHIC_DATA] [PHONE_NU…" at bounding box center [362, 164] width 300 height 46
click at [600, 227] on button "button" at bounding box center [598, 228] width 21 height 16
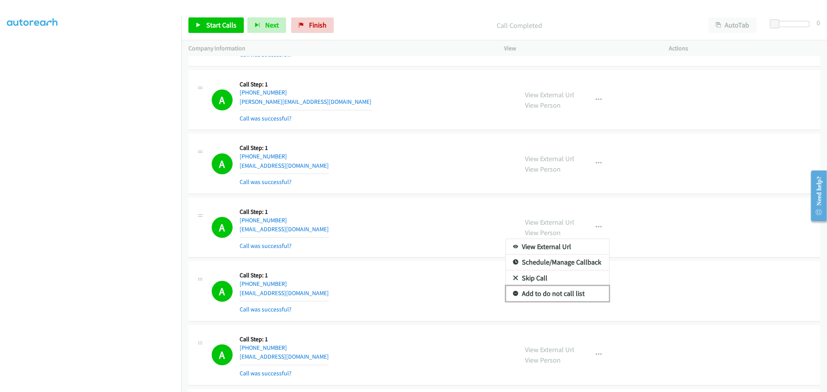
click at [539, 291] on link "Add to do not call list" at bounding box center [557, 294] width 103 height 16
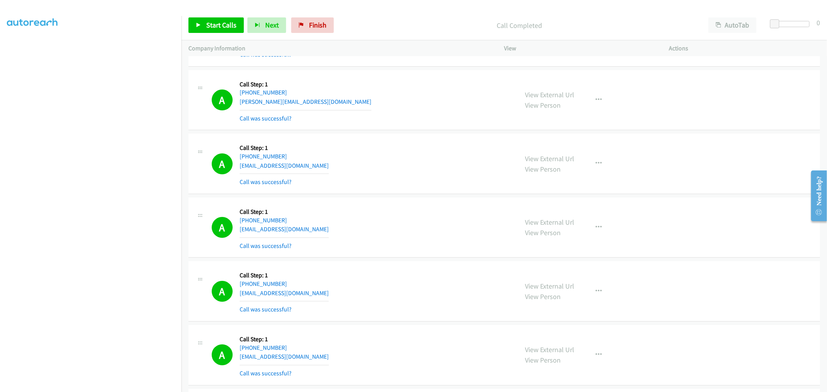
drag, startPoint x: 420, startPoint y: 250, endPoint x: 574, endPoint y: 66, distance: 240.1
click at [419, 249] on div "A Callback Scheduled Call Step: 1 America/Los_Angeles [PHONE_NUMBER] [EMAIL_ADD…" at bounding box center [362, 228] width 300 height 46
click at [374, 159] on div "A Callback Scheduled Call Step: 1 [GEOGRAPHIC_DATA]/[GEOGRAPHIC_DATA] [PHONE_NU…" at bounding box center [362, 164] width 300 height 46
drag, startPoint x: 439, startPoint y: 191, endPoint x: 167, endPoint y: 233, distance: 275.6
click at [439, 190] on div "A Callback Scheduled Call Step: 1 [GEOGRAPHIC_DATA]/[GEOGRAPHIC_DATA] [PHONE_NU…" at bounding box center [503, 164] width 631 height 60
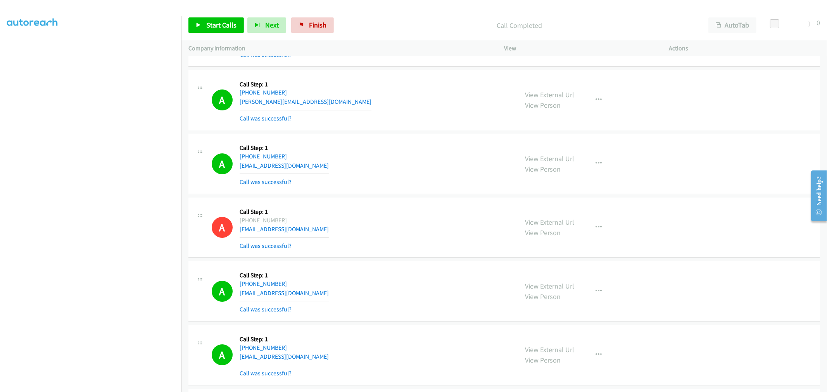
click at [503, 212] on div "A Callback Scheduled Call Step: 1 America/Los_Angeles [PHONE_NUMBER] [EMAIL_ADD…" at bounding box center [362, 228] width 300 height 46
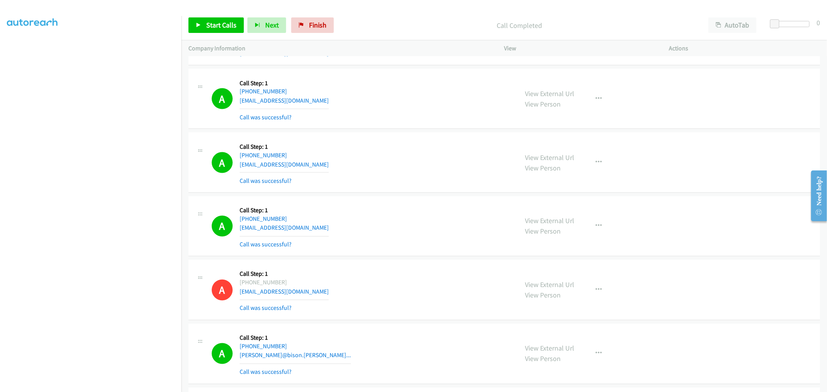
click at [369, 165] on div "A Callback Scheduled Call Step: 1 [GEOGRAPHIC_DATA]/[GEOGRAPHIC_DATA] [PHONE_NU…" at bounding box center [362, 163] width 300 height 46
click at [599, 225] on button "button" at bounding box center [598, 227] width 21 height 16
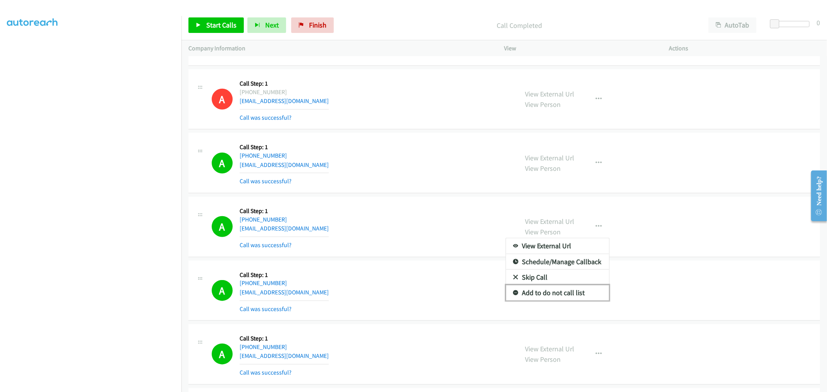
click at [533, 299] on link "Add to do not call list" at bounding box center [557, 293] width 103 height 16
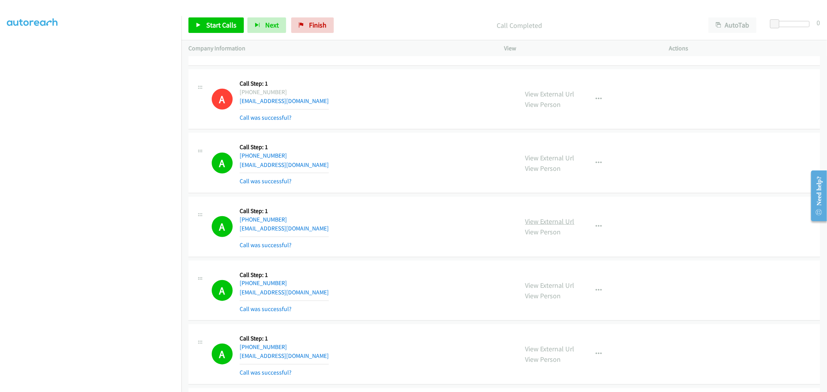
drag, startPoint x: 551, startPoint y: 226, endPoint x: 543, endPoint y: 219, distance: 10.7
